Goal: Transaction & Acquisition: Register for event/course

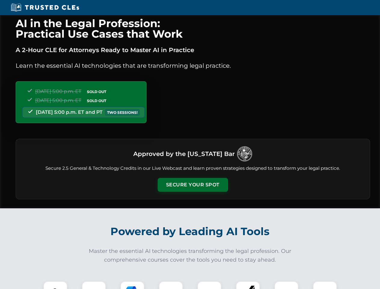
click at [193, 185] on button "Secure Your Spot" at bounding box center [193, 185] width 70 height 14
click at [55, 285] on img at bounding box center [55, 292] width 17 height 17
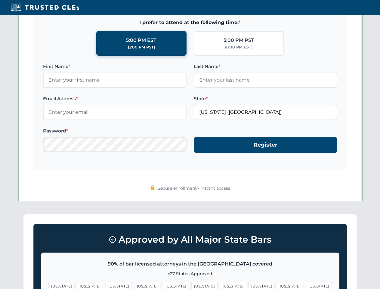
click at [220, 285] on span "[US_STATE]" at bounding box center [233, 286] width 26 height 9
click at [277, 285] on span "[US_STATE]" at bounding box center [290, 286] width 26 height 9
